Goal: Information Seeking & Learning: Find contact information

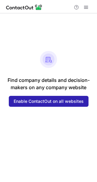
click at [63, 104] on button "Enable ContactOut on all websites" at bounding box center [49, 101] width 80 height 11
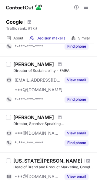
scroll to position [77, 0]
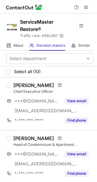
click at [81, 99] on button "View email" at bounding box center [77, 101] width 24 height 6
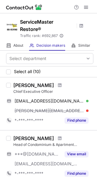
click at [84, 110] on div "[PERSON_NAME][EMAIL_ADDRESS][PERSON_NAME][DOMAIN_NAME]" at bounding box center [52, 110] width 74 height 5
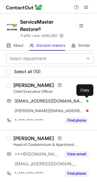
click at [87, 100] on span at bounding box center [85, 101] width 5 height 5
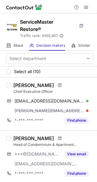
click at [83, 111] on span "[PERSON_NAME][EMAIL_ADDRESS][PERSON_NAME][DOMAIN_NAME]" at bounding box center [50, 110] width 70 height 5
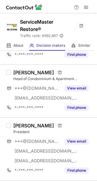
scroll to position [57, 0]
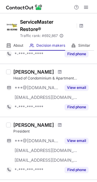
click at [80, 139] on button "View email" at bounding box center [77, 141] width 24 height 6
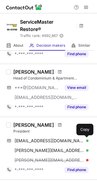
click at [84, 140] on span at bounding box center [85, 140] width 5 height 5
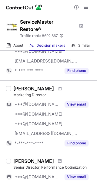
scroll to position [454, 0]
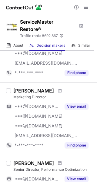
click at [82, 105] on button "View email" at bounding box center [77, 107] width 24 height 6
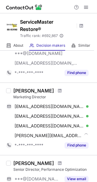
click at [89, 135] on div "[PERSON_NAME][EMAIL_ADDRESS][PERSON_NAME][DOMAIN_NAME] Copy" at bounding box center [47, 136] width 83 height 10
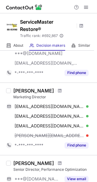
click at [86, 134] on div at bounding box center [87, 135] width 2 height 2
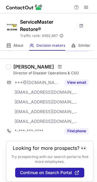
scroll to position [604, 0]
